Goal: Communication & Community: Participate in discussion

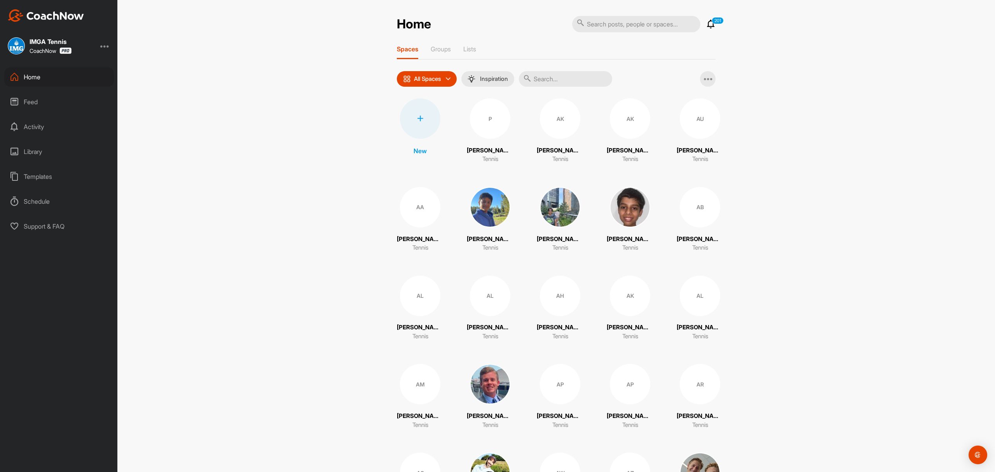
click at [33, 105] on div "Feed" at bounding box center [59, 101] width 110 height 19
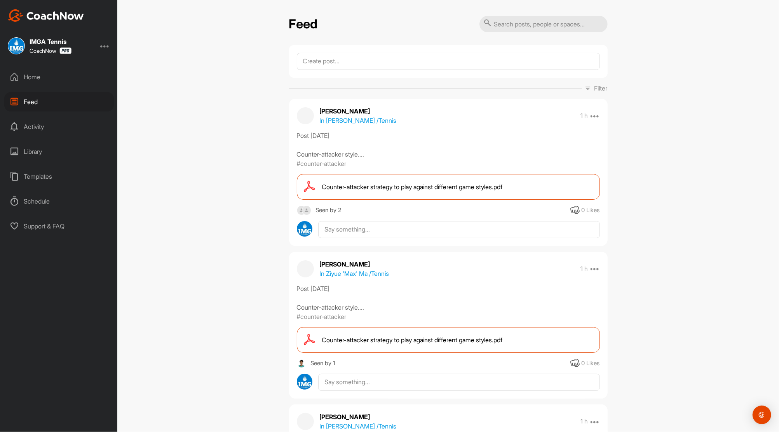
click at [27, 74] on div "Home" at bounding box center [59, 76] width 110 height 19
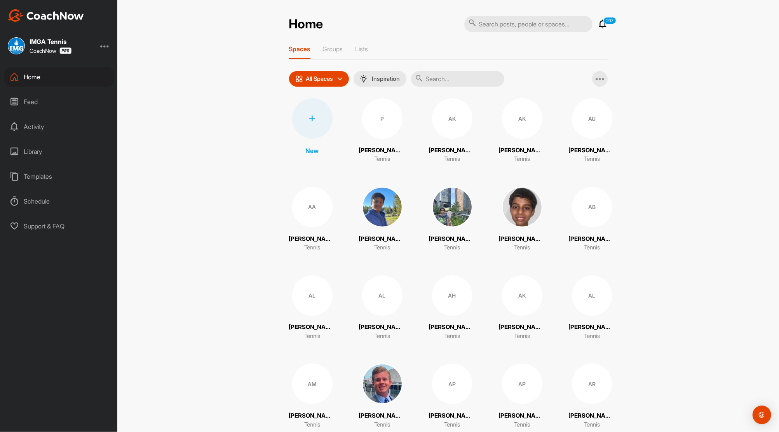
click at [600, 23] on icon at bounding box center [602, 23] width 9 height 9
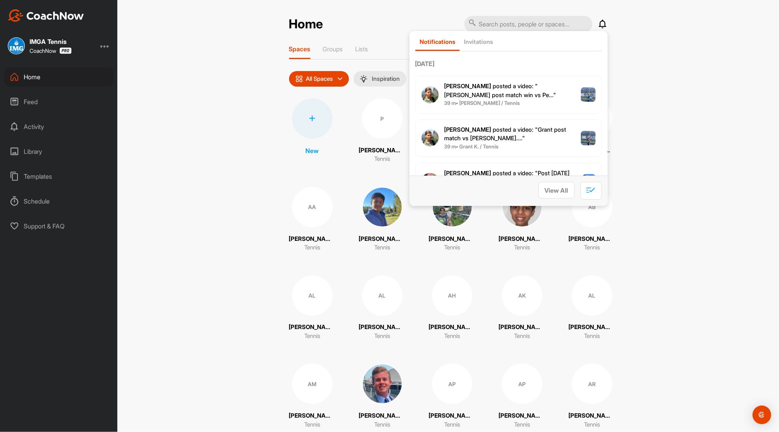
click at [516, 91] on p "[PERSON_NAME] posted a video : " Yosuke post match win vs Pe... "" at bounding box center [513, 90] width 137 height 17
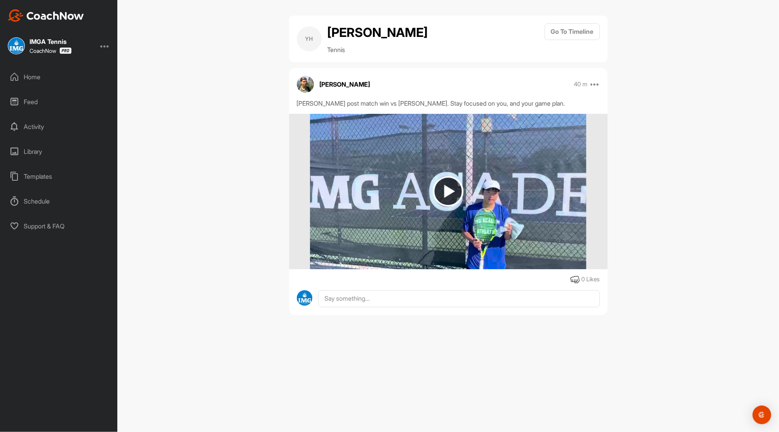
click at [33, 100] on div "Feed" at bounding box center [59, 101] width 110 height 19
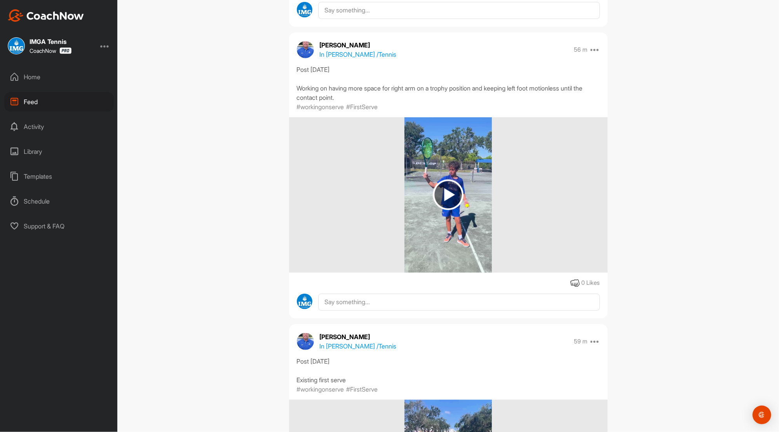
scroll to position [580, 0]
